Goal: Use online tool/utility

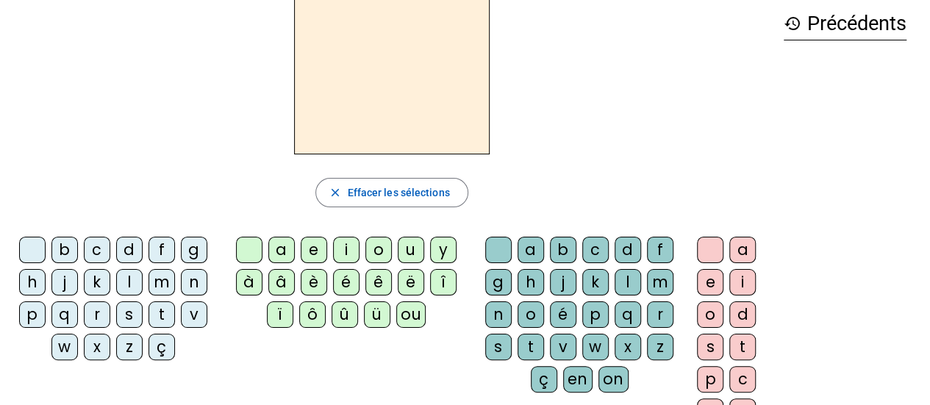
scroll to position [69, 0]
click at [192, 313] on div "v" at bounding box center [194, 314] width 26 height 26
click at [278, 251] on div "a" at bounding box center [281, 250] width 26 height 26
click at [38, 248] on div at bounding box center [32, 250] width 26 height 26
click at [252, 250] on div at bounding box center [249, 250] width 26 height 26
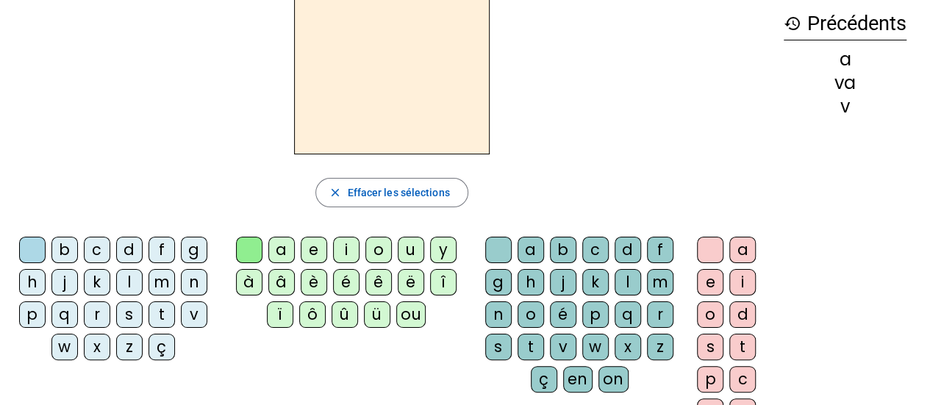
click at [98, 310] on div "r" at bounding box center [97, 314] width 26 height 26
click at [597, 27] on div "r" at bounding box center [392, 75] width 760 height 159
click at [257, 208] on div "r close Effacer les sélections b c d f g h j k l m n p q r s t v w x z ç a e i …" at bounding box center [392, 232] width 760 height 473
click at [284, 251] on div "a" at bounding box center [281, 250] width 26 height 26
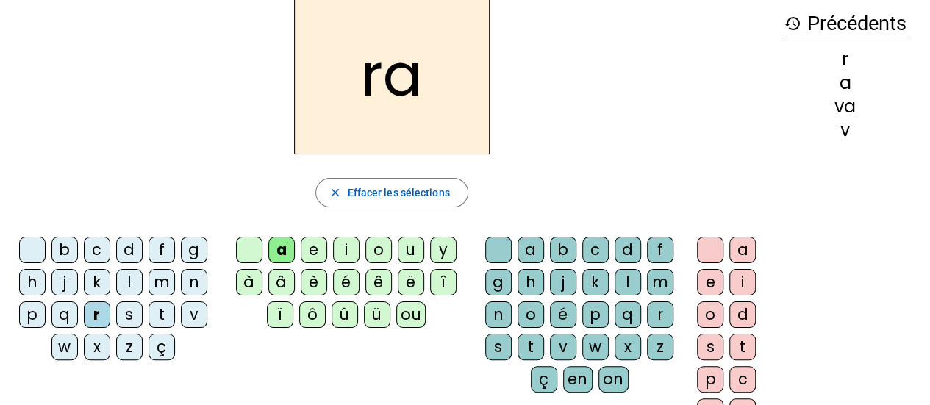
click at [129, 281] on div "l" at bounding box center [129, 282] width 26 height 26
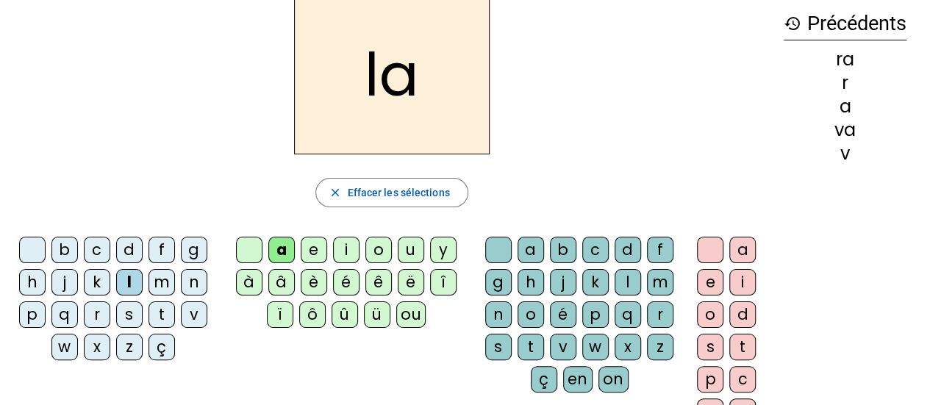
click at [527, 314] on div "o" at bounding box center [530, 314] width 26 height 26
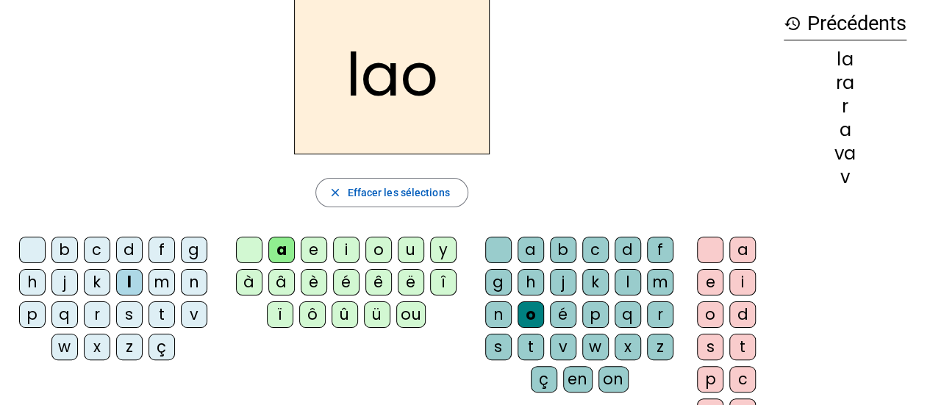
click at [501, 249] on div at bounding box center [498, 250] width 26 height 26
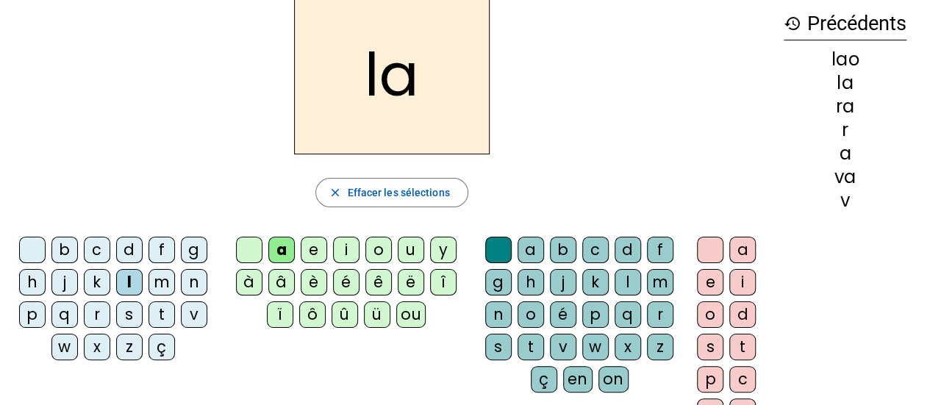
click at [376, 248] on div "o" at bounding box center [378, 250] width 26 height 26
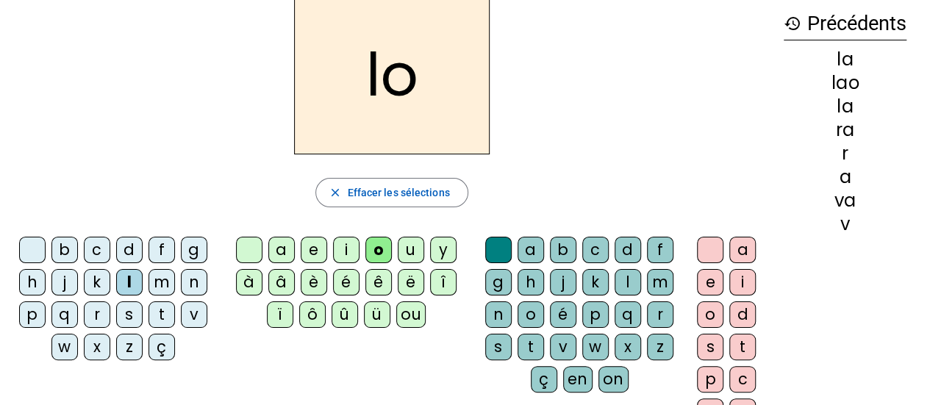
click at [159, 311] on div "t" at bounding box center [161, 314] width 26 height 26
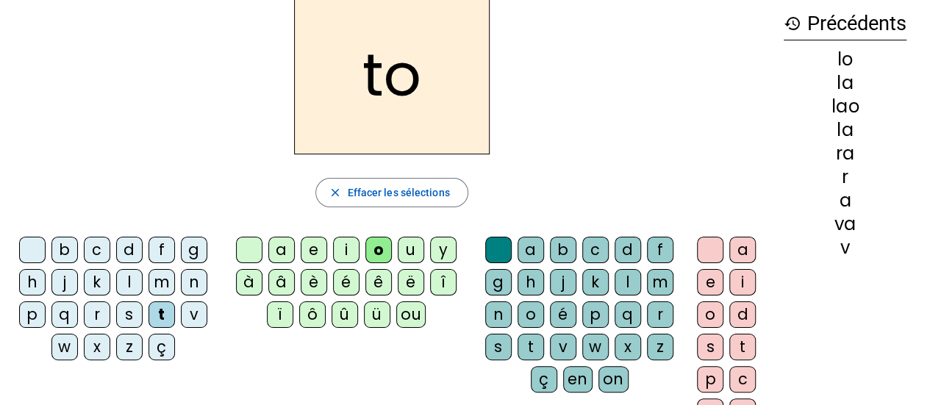
click at [603, 278] on div "k" at bounding box center [595, 282] width 26 height 26
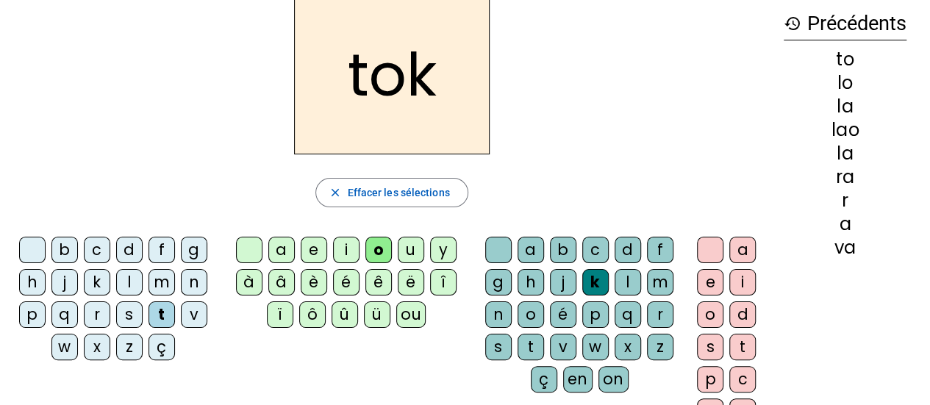
click at [596, 246] on div "c" at bounding box center [595, 250] width 26 height 26
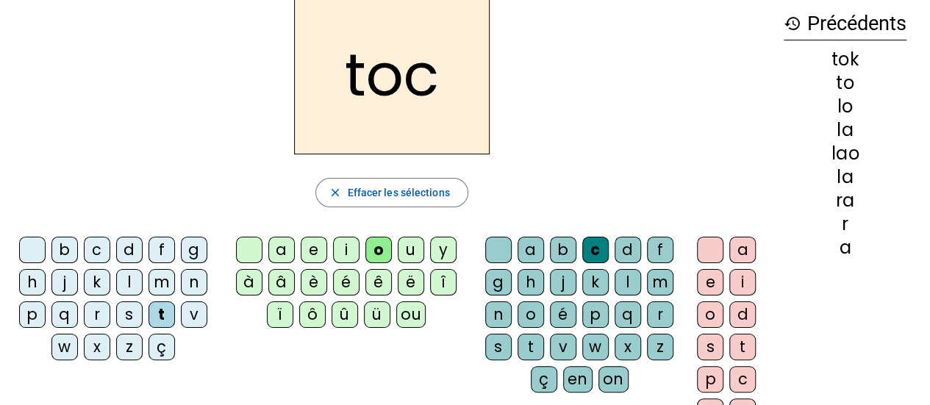
click at [123, 246] on div "d" at bounding box center [129, 250] width 26 height 26
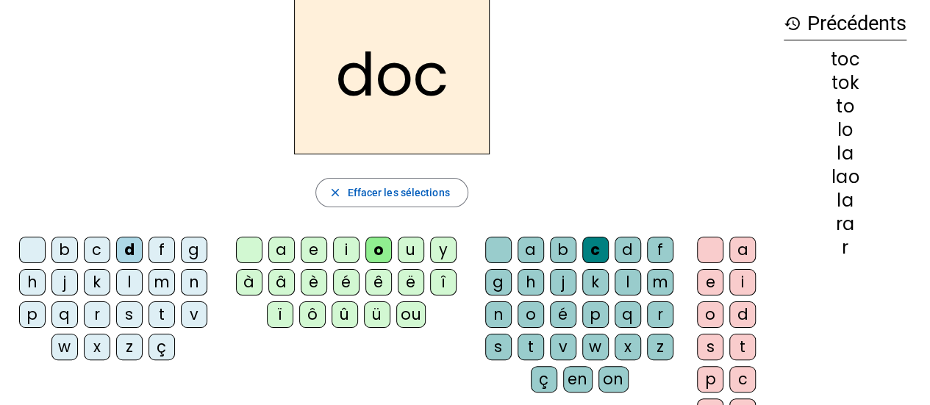
click at [98, 315] on div "r" at bounding box center [97, 314] width 26 height 26
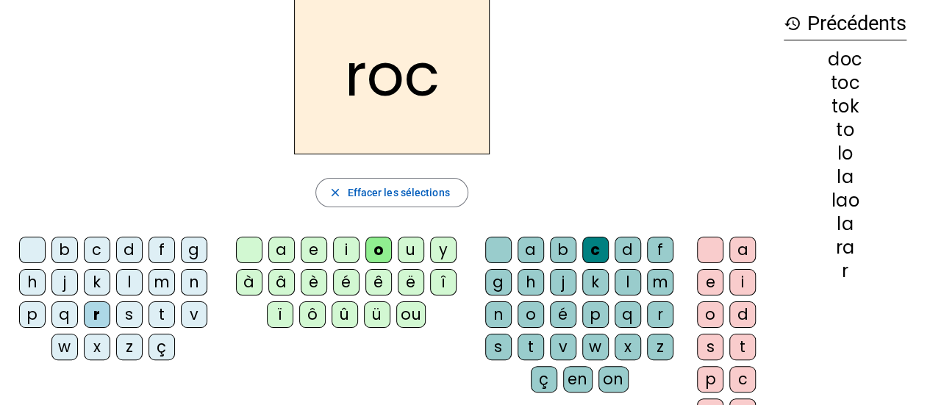
click at [556, 251] on div "b" at bounding box center [563, 250] width 26 height 26
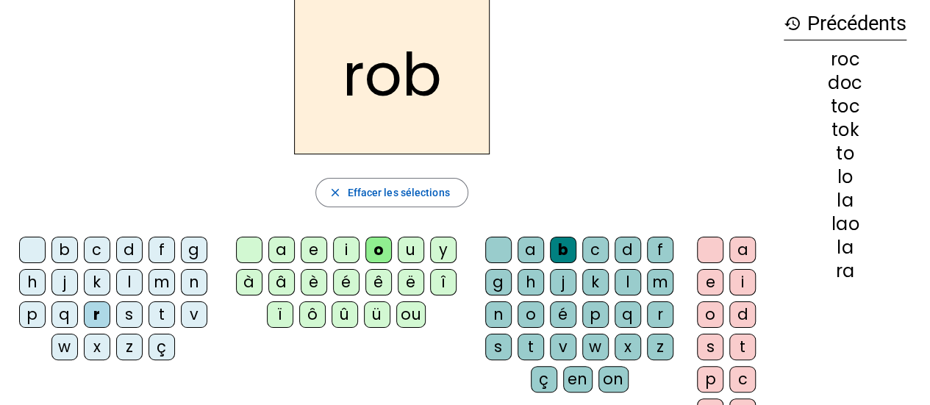
click at [424, 79] on h2 "rob" at bounding box center [392, 75] width 196 height 159
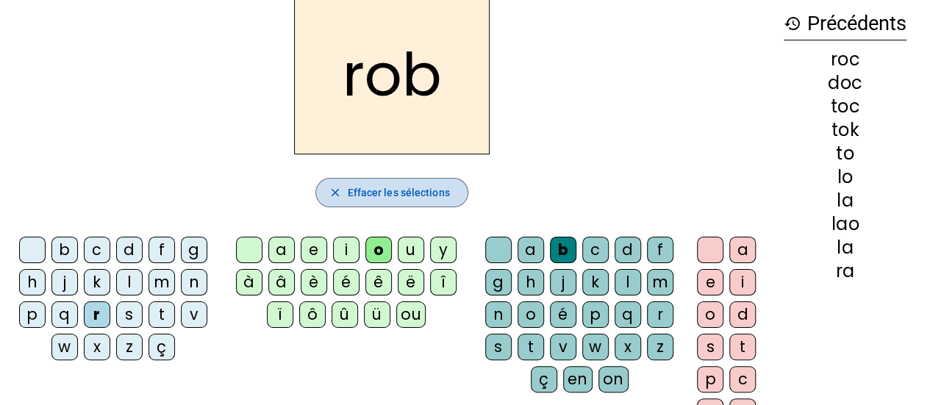
click at [442, 179] on span "button" at bounding box center [391, 192] width 151 height 35
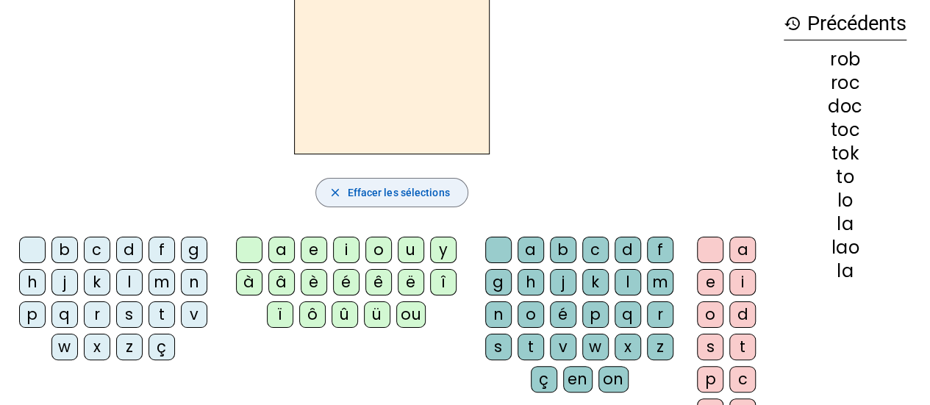
click at [564, 247] on div "b" at bounding box center [563, 250] width 26 height 26
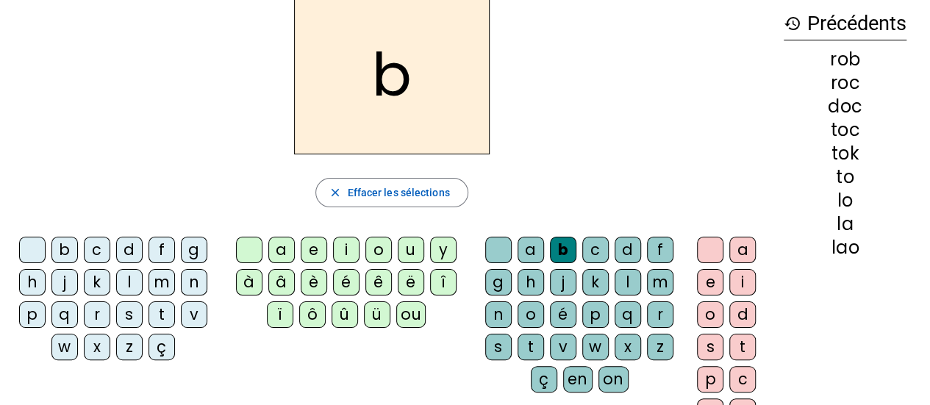
click at [381, 243] on div "o" at bounding box center [378, 250] width 26 height 26
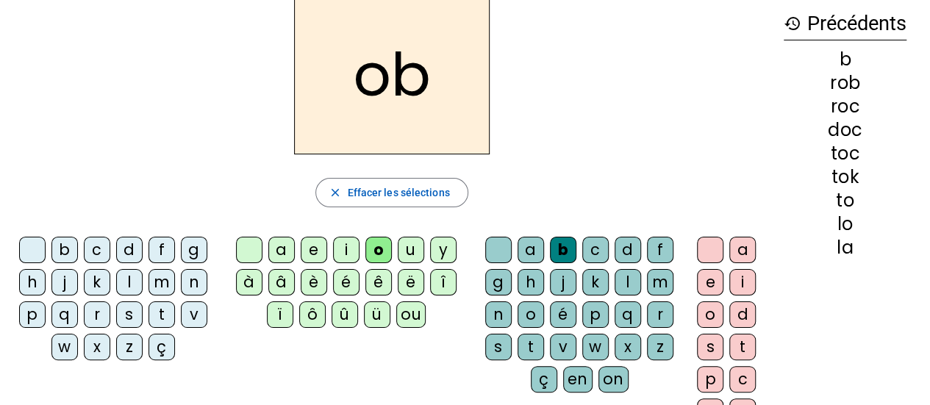
click at [598, 247] on div "c" at bounding box center [595, 250] width 26 height 26
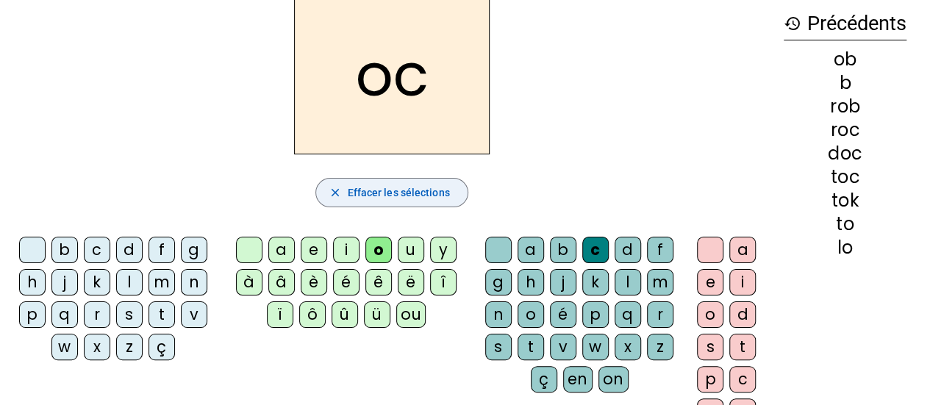
click at [442, 198] on span "Effacer les sélections" at bounding box center [398, 193] width 102 height 18
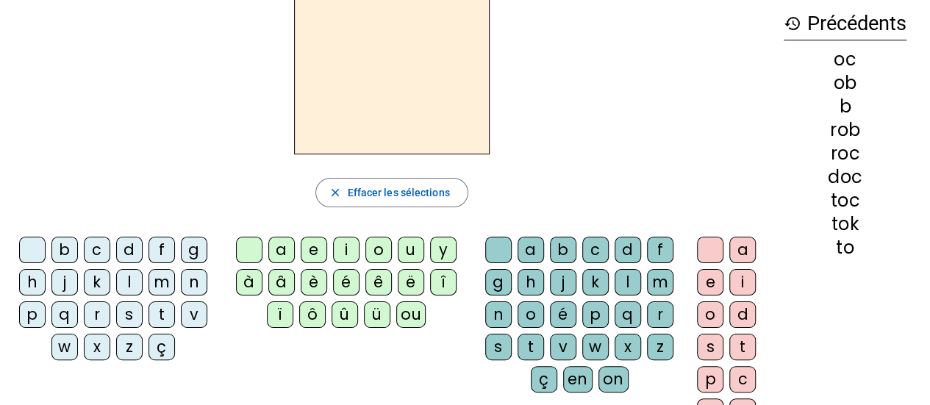
click at [559, 248] on div "b" at bounding box center [563, 250] width 26 height 26
click at [447, 194] on span "Effacer les sélections" at bounding box center [398, 193] width 102 height 18
click at [65, 253] on div "b" at bounding box center [64, 250] width 26 height 26
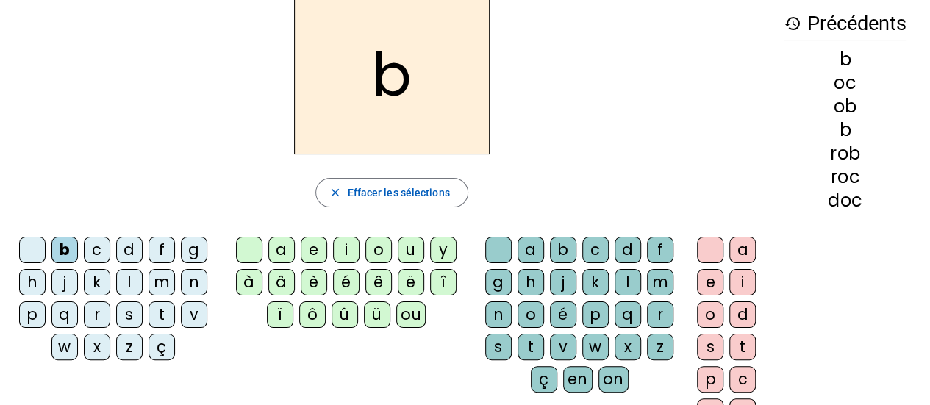
click at [370, 249] on div "o" at bounding box center [378, 250] width 26 height 26
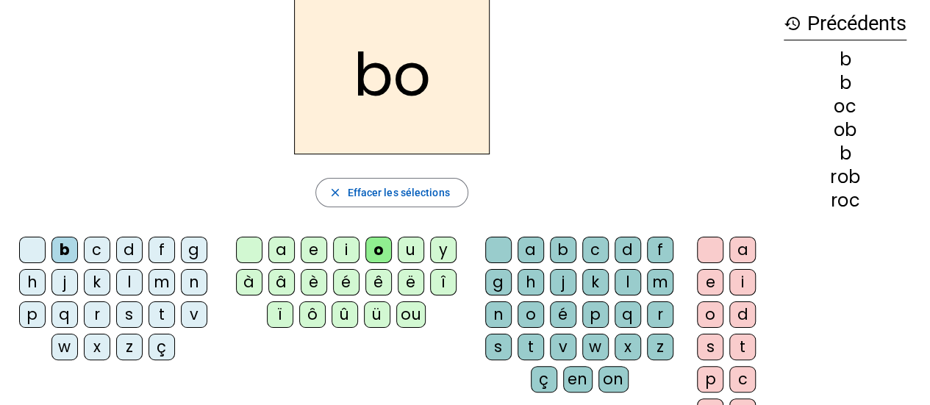
click at [587, 244] on div "c" at bounding box center [595, 250] width 26 height 26
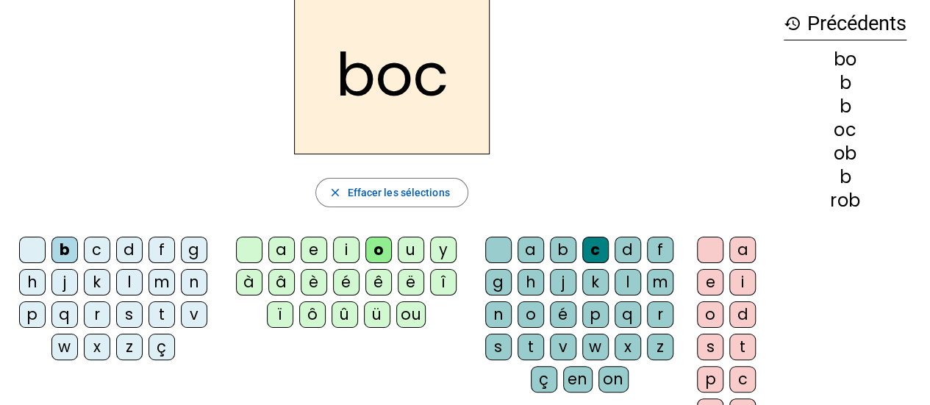
click at [351, 259] on div "i" at bounding box center [346, 250] width 26 height 26
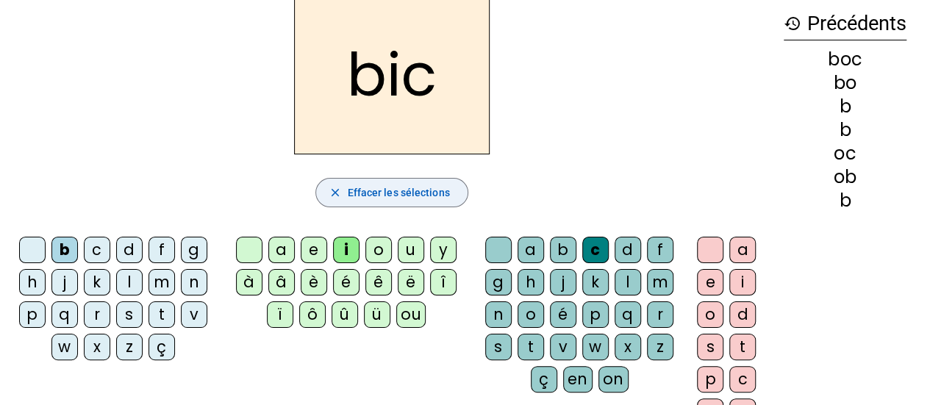
click at [443, 195] on span "Effacer les sélections" at bounding box center [398, 193] width 102 height 18
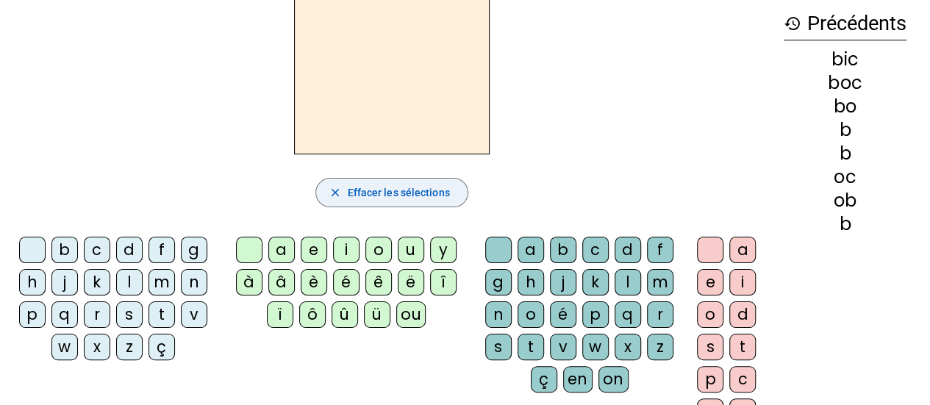
click at [160, 282] on div "m" at bounding box center [161, 282] width 26 height 26
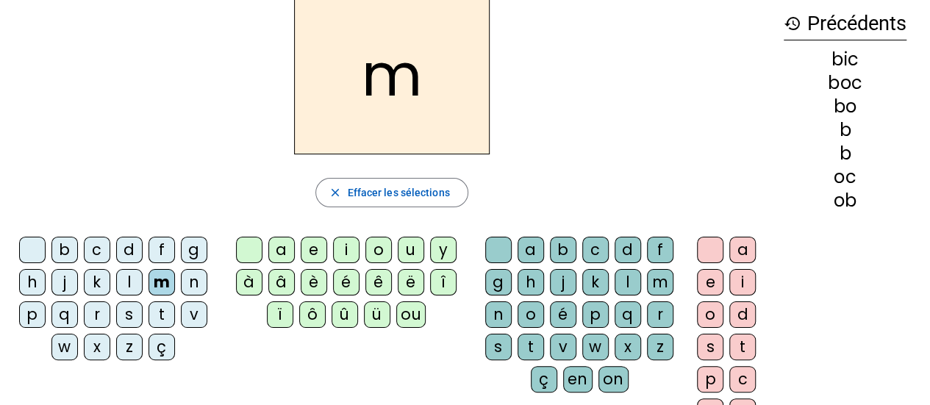
click at [382, 247] on div "o" at bounding box center [378, 250] width 26 height 26
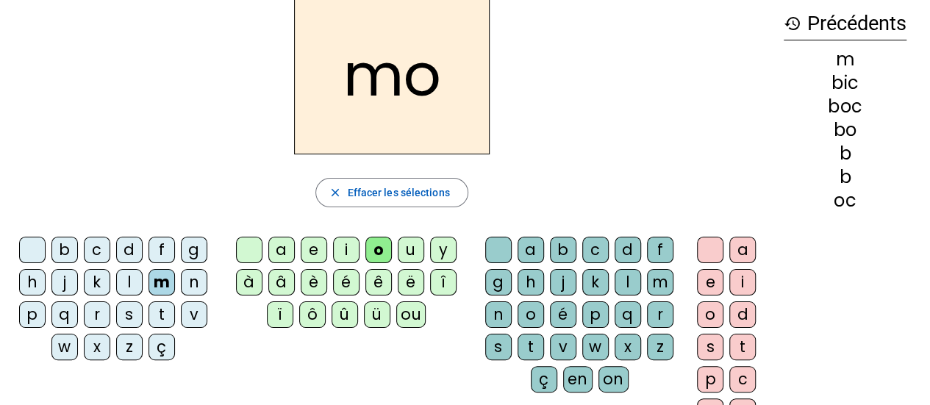
click at [407, 316] on div "ou" at bounding box center [410, 314] width 29 height 26
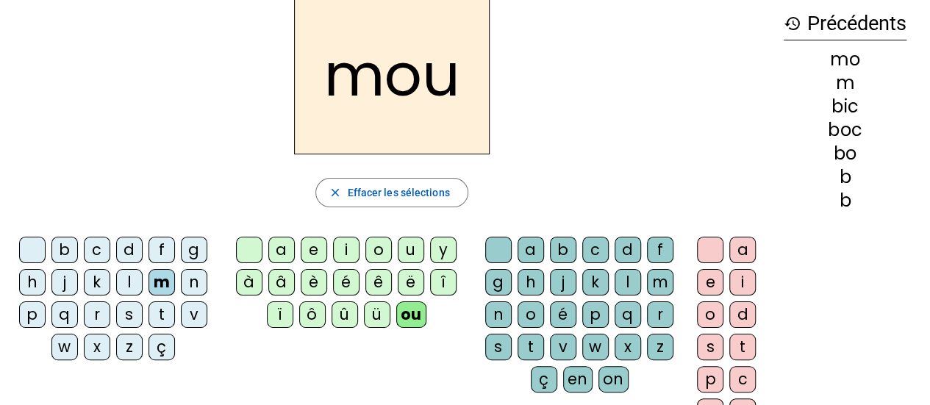
click at [37, 309] on div "p" at bounding box center [32, 314] width 26 height 26
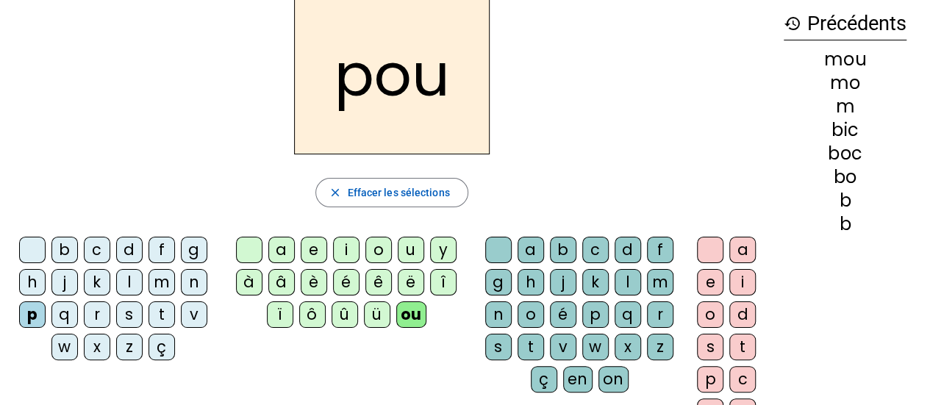
click at [85, 307] on div "r" at bounding box center [97, 314] width 26 height 26
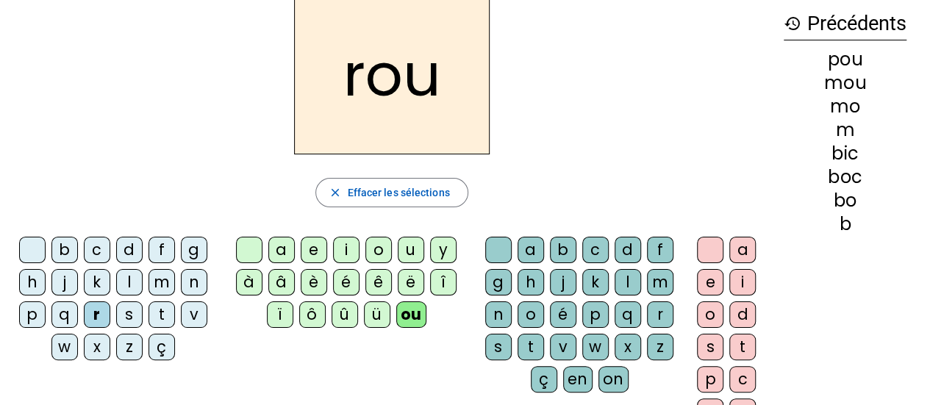
click at [500, 278] on div "g" at bounding box center [498, 282] width 26 height 26
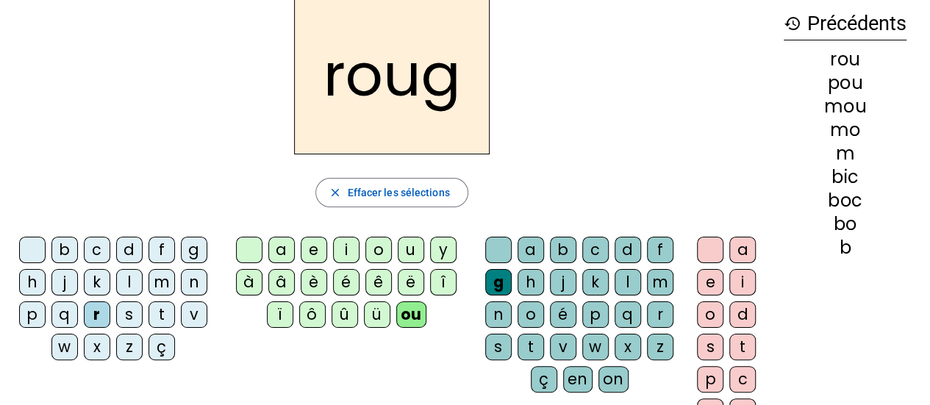
click at [701, 276] on div "e" at bounding box center [710, 282] width 26 height 26
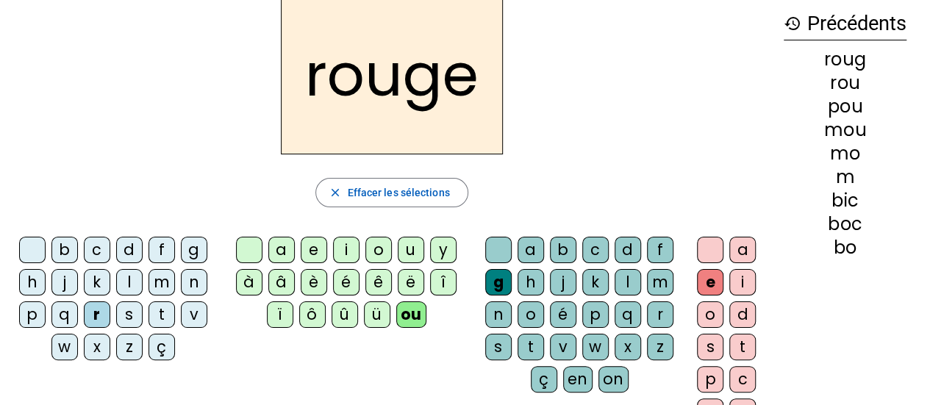
click at [63, 253] on div "b" at bounding box center [64, 250] width 26 height 26
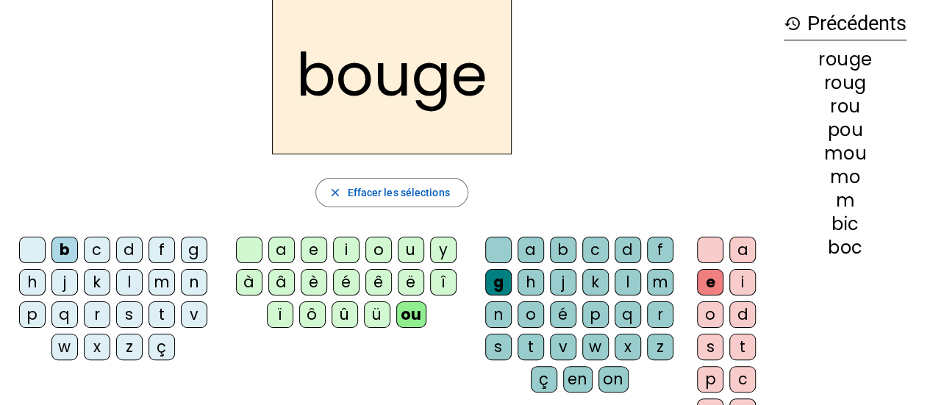
click at [623, 250] on div "d" at bounding box center [627, 250] width 26 height 26
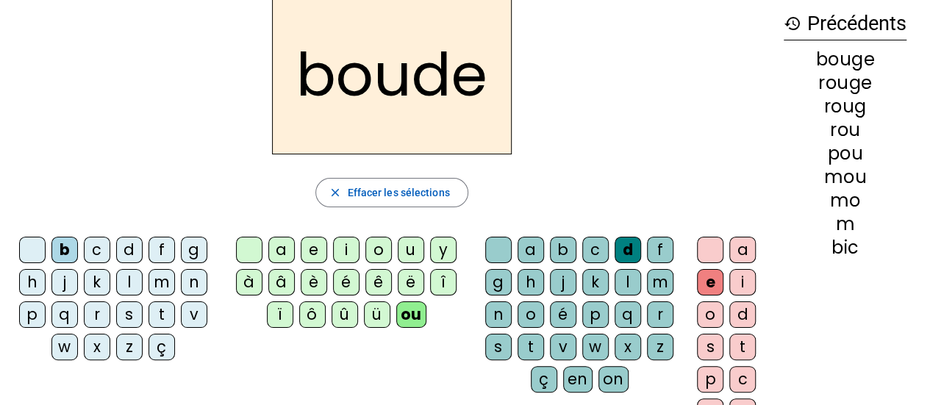
click at [100, 243] on div "c" at bounding box center [97, 250] width 26 height 26
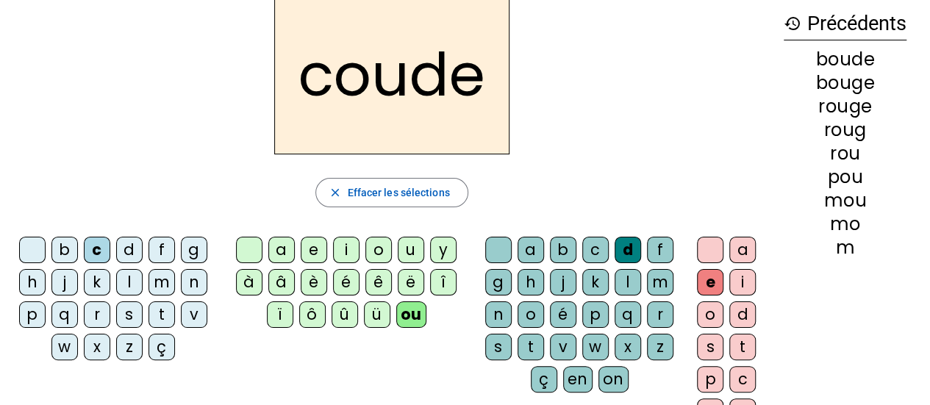
click at [626, 282] on div "l" at bounding box center [627, 282] width 26 height 26
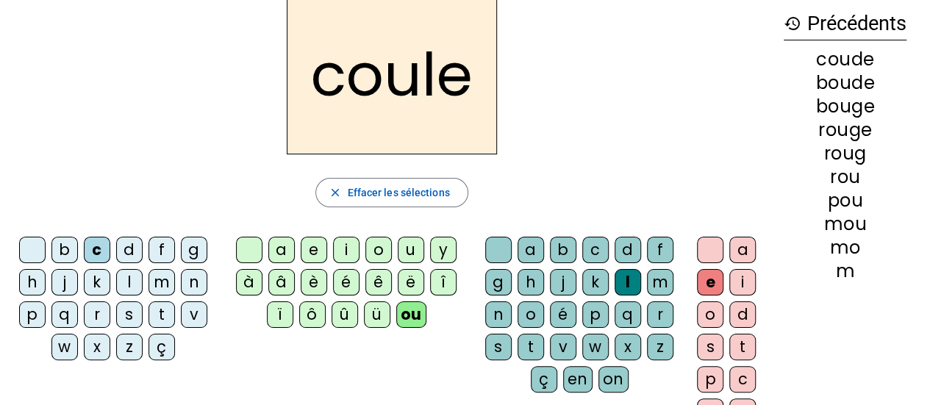
click at [67, 251] on div "b" at bounding box center [64, 250] width 26 height 26
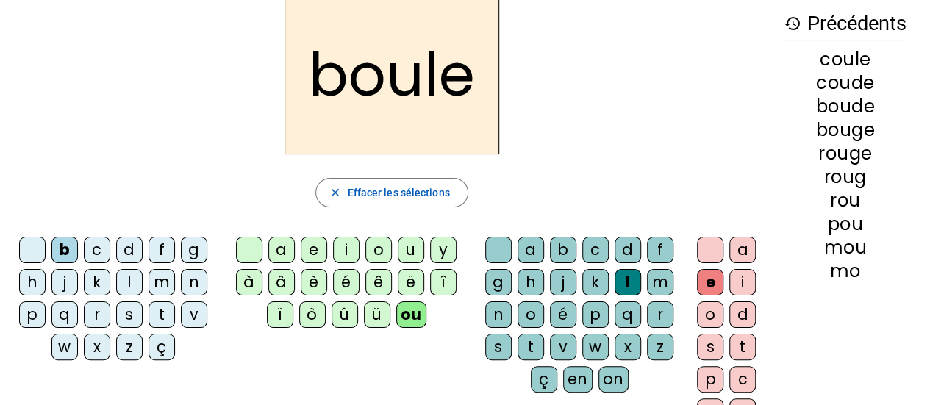
click at [68, 245] on div "b" at bounding box center [64, 250] width 26 height 26
click at [161, 291] on div "m" at bounding box center [161, 282] width 26 height 26
